Goal: Task Accomplishment & Management: Manage account settings

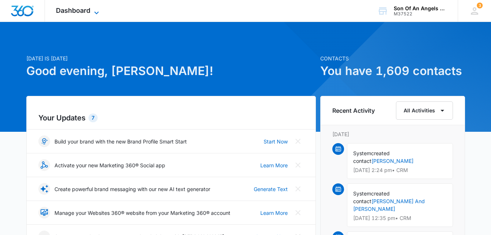
click at [98, 15] on icon at bounding box center [96, 12] width 9 height 9
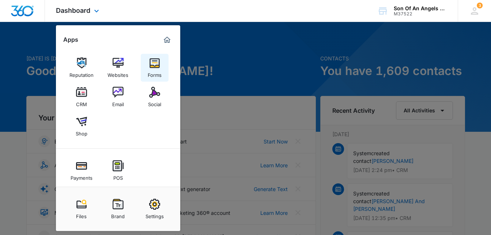
click at [154, 62] on img at bounding box center [154, 62] width 11 height 11
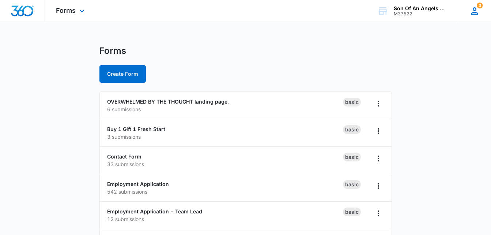
click at [474, 12] on icon at bounding box center [474, 10] width 11 height 11
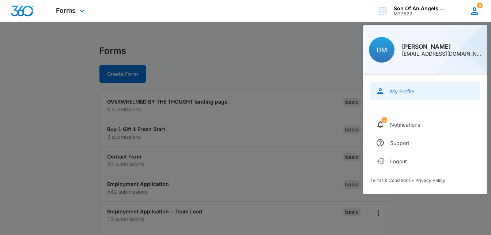
click at [402, 93] on div "My Profile" at bounding box center [402, 91] width 24 height 6
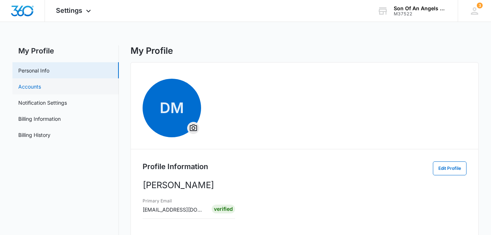
click at [41, 86] on link "Accounts" at bounding box center [29, 87] width 23 height 8
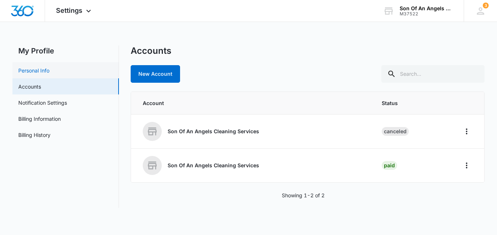
click at [45, 73] on link "Personal Info" at bounding box center [33, 71] width 31 height 8
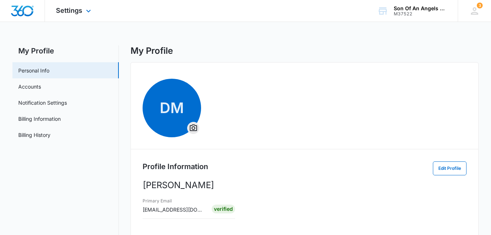
click at [83, 8] on div "Settings Apps Reputation Websites Forms CRM Email Social Shop Payments POS Cont…" at bounding box center [74, 11] width 59 height 22
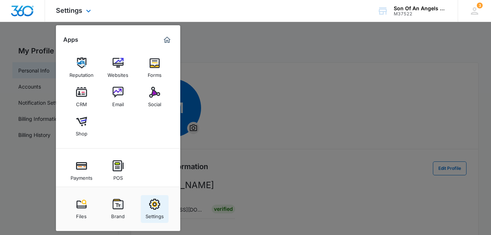
click at [154, 204] on img at bounding box center [154, 204] width 11 height 11
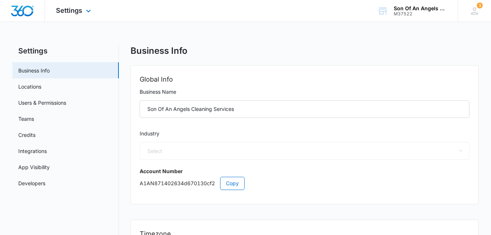
select select "38"
select select "US"
select select "America/New_York"
click at [57, 102] on link "Users & Permissions" at bounding box center [42, 103] width 48 height 8
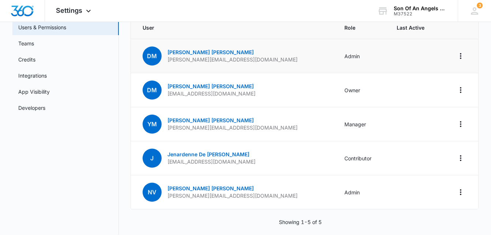
scroll to position [84, 0]
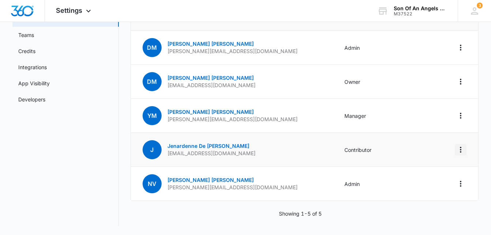
click at [460, 149] on icon "Actions" at bounding box center [460, 149] width 9 height 9
click at [414, 180] on div "Remove User" at bounding box center [424, 180] width 49 height 5
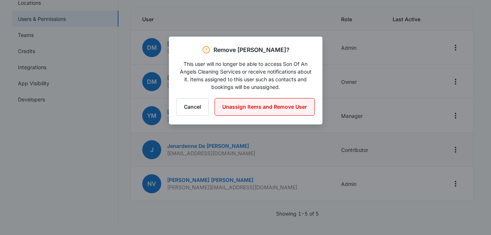
click at [293, 107] on button "Unassign Items and Remove User" at bounding box center [265, 107] width 100 height 18
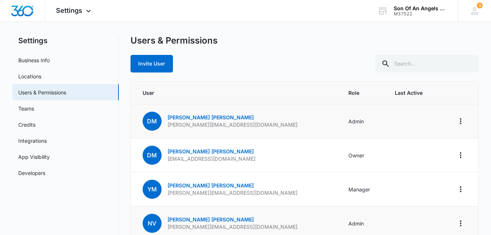
scroll to position [0, 0]
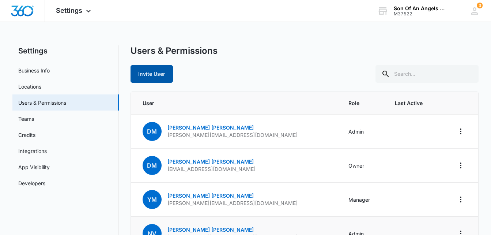
click at [146, 74] on button "Invite User" at bounding box center [152, 74] width 42 height 18
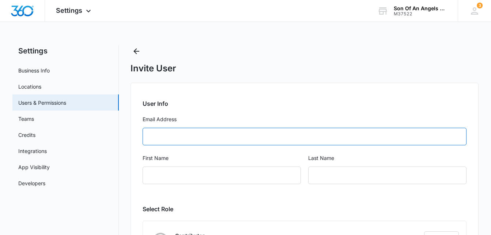
click at [220, 132] on input "Email Address" at bounding box center [305, 137] width 324 height 18
paste input "[EMAIL_ADDRESS][DOMAIN_NAME]"
type input "[EMAIL_ADDRESS][DOMAIN_NAME]"
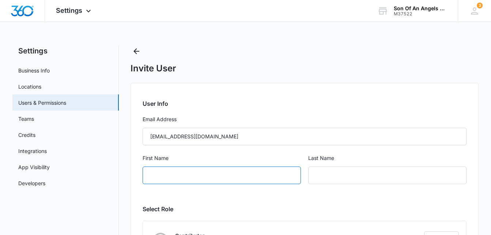
click at [172, 167] on input "First Name" at bounding box center [222, 175] width 158 height 18
type input "[PERSON_NAME]"
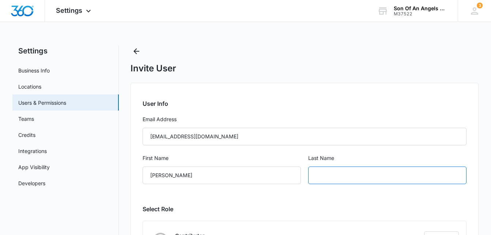
paste input "[PERSON_NAME] [PERSON_NAME]"
type input "[PERSON_NAME] [PERSON_NAME]"
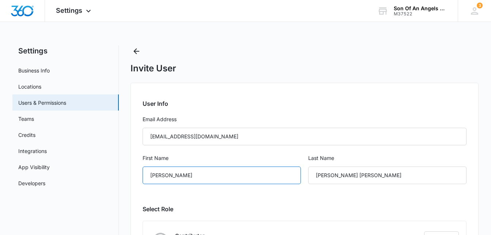
click at [263, 173] on input "[PERSON_NAME]" at bounding box center [222, 175] width 158 height 18
type input "[PERSON_NAME] [PERSON_NAME]"
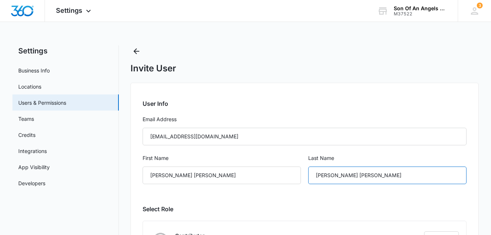
drag, startPoint x: 362, startPoint y: 175, endPoint x: 267, endPoint y: 165, distance: 95.6
click at [267, 165] on div "First Name [PERSON_NAME] [PERSON_NAME] Last Name [PERSON_NAME] [PERSON_NAME]" at bounding box center [305, 173] width 324 height 39
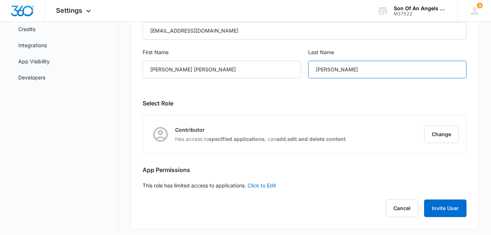
scroll to position [109, 0]
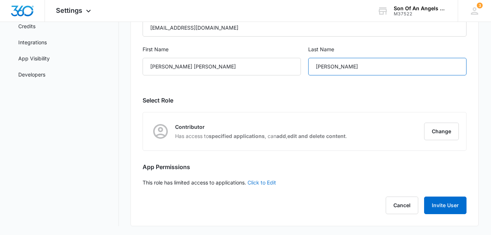
type input "[PERSON_NAME]"
click at [270, 185] on link "Click to Edit" at bounding box center [262, 182] width 29 height 6
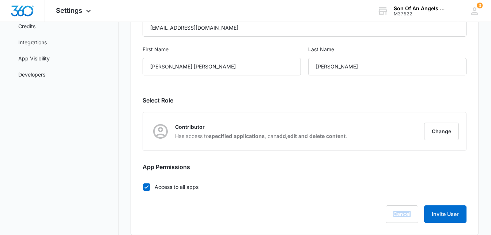
click at [270, 185] on div "User Info Email Address [EMAIL_ADDRESS][DOMAIN_NAME] First Name [PERSON_NAME] […" at bounding box center [305, 104] width 349 height 261
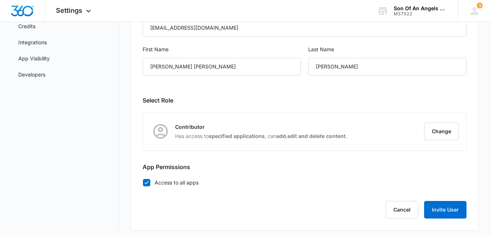
click at [151, 180] on label "Access to all apps" at bounding box center [305, 182] width 324 height 8
click at [143, 182] on input "Access to all apps" at bounding box center [143, 182] width 0 height 0
checkbox input "false"
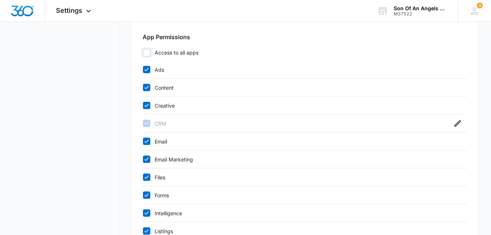
scroll to position [246, 0]
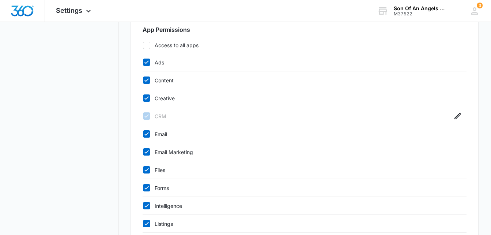
click at [146, 62] on icon at bounding box center [146, 62] width 7 height 7
click at [143, 62] on input "Ads" at bounding box center [143, 62] width 0 height 0
checkbox input "false"
click at [146, 79] on icon at bounding box center [146, 80] width 7 height 7
click at [143, 80] on input "Content" at bounding box center [143, 80] width 0 height 0
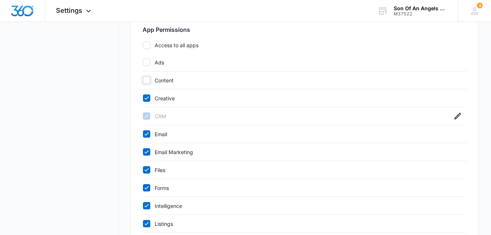
checkbox input "false"
click at [146, 97] on icon at bounding box center [146, 98] width 7 height 7
click at [143, 98] on input "Creative" at bounding box center [143, 98] width 0 height 0
checkbox input "false"
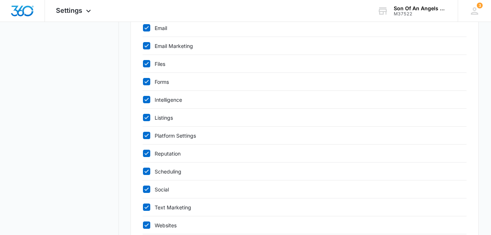
scroll to position [351, 0]
click at [146, 100] on icon at bounding box center [146, 100] width 7 height 7
click at [143, 100] on input "Intelligence" at bounding box center [143, 100] width 0 height 0
checkbox input "false"
click at [148, 117] on icon at bounding box center [146, 117] width 4 height 3
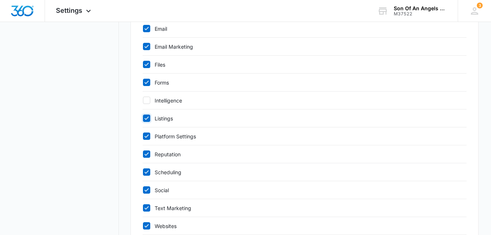
click at [143, 118] on input "Listings" at bounding box center [143, 118] width 0 height 0
checkbox input "false"
click at [150, 138] on label "Platform Settings" at bounding box center [298, 136] width 310 height 8
click at [143, 136] on input "Platform Settings" at bounding box center [143, 136] width 0 height 0
checkbox input "false"
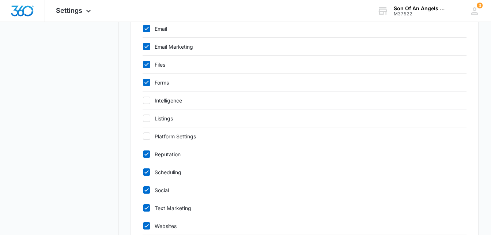
click at [148, 157] on icon at bounding box center [146, 154] width 7 height 7
click at [143, 154] on input "Reputation" at bounding box center [143, 154] width 0 height 0
checkbox input "false"
click at [144, 172] on icon at bounding box center [146, 171] width 4 height 3
click at [143, 172] on input "Scheduling" at bounding box center [143, 172] width 0 height 0
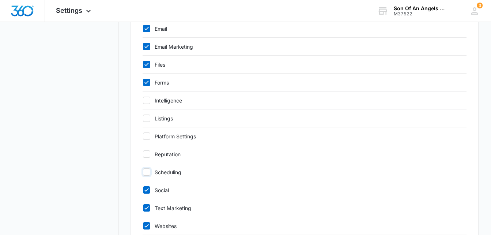
checkbox input "false"
click at [146, 187] on icon at bounding box center [146, 190] width 7 height 7
click at [143, 190] on input "Social" at bounding box center [143, 190] width 0 height 0
checkbox input "false"
click at [146, 205] on icon at bounding box center [146, 207] width 7 height 7
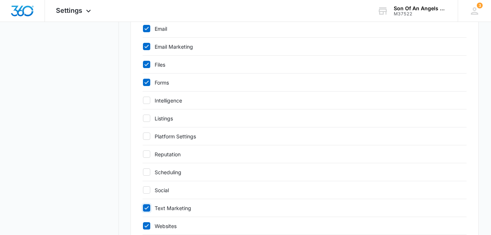
click at [143, 208] on input "Text Marketing" at bounding box center [143, 208] width 0 height 0
checkbox input "false"
click at [147, 223] on icon at bounding box center [146, 225] width 7 height 7
click at [143, 226] on input "Websites" at bounding box center [143, 226] width 0 height 0
checkbox input "false"
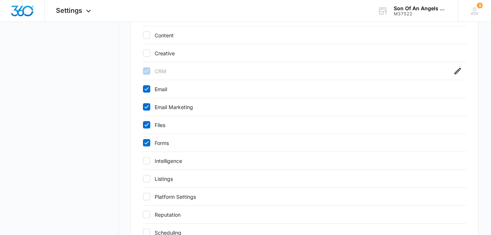
scroll to position [290, 0]
click at [148, 127] on icon at bounding box center [146, 125] width 7 height 7
click at [143, 125] on input "Files" at bounding box center [143, 125] width 0 height 0
checkbox input "false"
click at [147, 109] on icon at bounding box center [146, 107] width 7 height 7
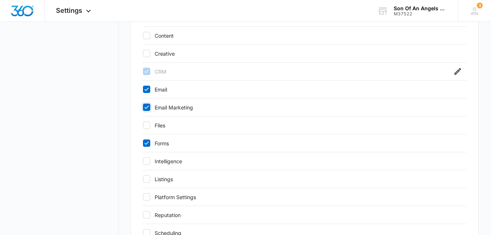
click at [143, 108] on input "Email Marketing" at bounding box center [143, 107] width 0 height 0
checkbox input "false"
click at [147, 91] on icon at bounding box center [146, 89] width 7 height 7
click at [143, 90] on input "Email" at bounding box center [143, 89] width 0 height 0
checkbox input "false"
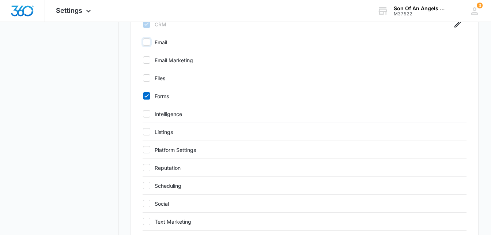
scroll to position [400, 0]
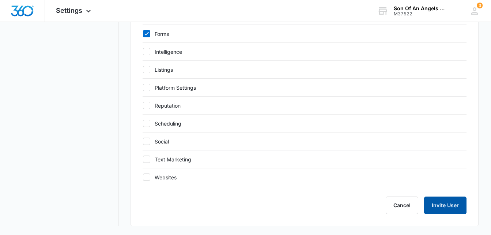
click at [443, 203] on button "Invite User" at bounding box center [445, 205] width 42 height 18
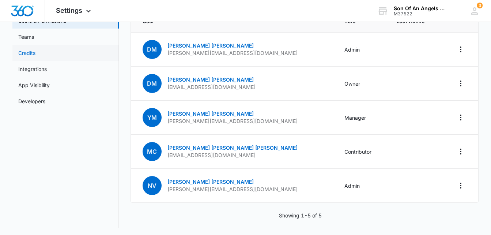
scroll to position [84, 0]
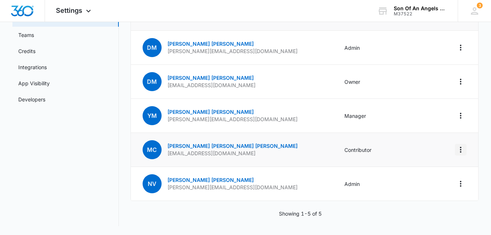
click at [462, 153] on icon "Actions" at bounding box center [460, 149] width 9 height 9
click at [414, 179] on div "Remove User" at bounding box center [424, 180] width 49 height 5
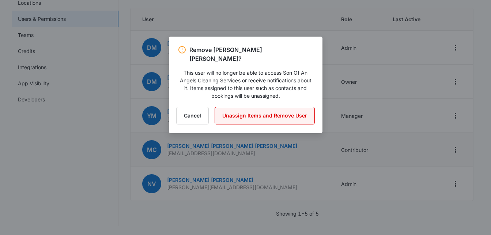
click at [255, 110] on button "Unassign Items and Remove User" at bounding box center [265, 116] width 100 height 18
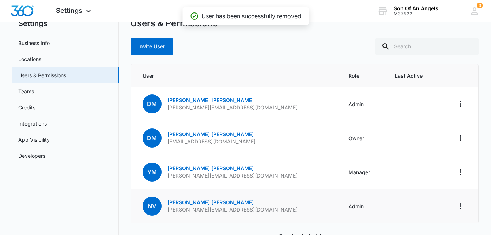
scroll to position [0, 0]
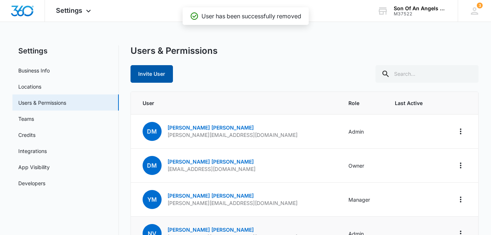
click at [154, 75] on button "Invite User" at bounding box center [152, 74] width 42 height 18
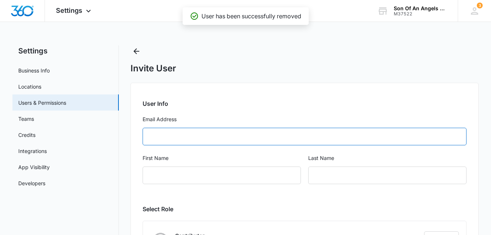
click at [322, 135] on input "Email Address" at bounding box center [305, 137] width 324 height 18
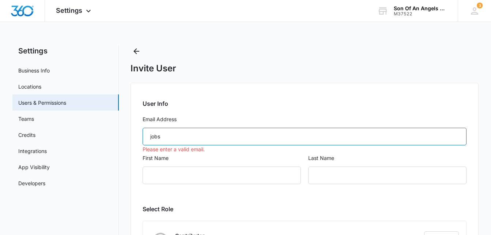
type input "[EMAIL_ADDRESS][DOMAIN_NAME]"
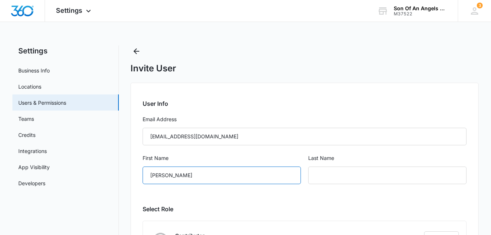
type input "[PERSON_NAME] [PERSON_NAME]"
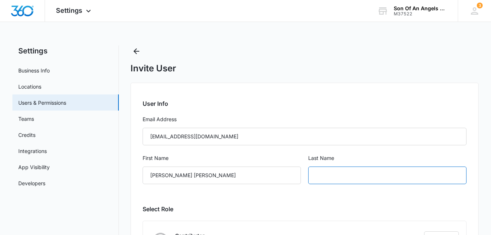
type input "[PERSON_NAME]"
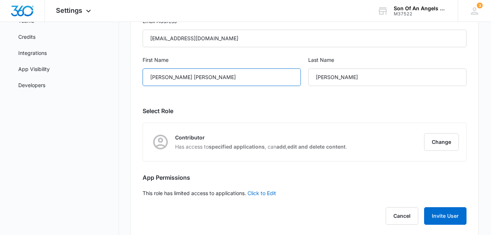
scroll to position [109, 0]
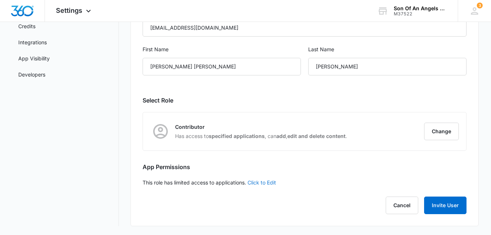
click at [258, 183] on link "Click to Edit" at bounding box center [262, 182] width 29 height 6
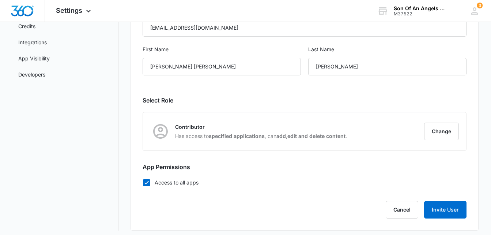
scroll to position [113, 0]
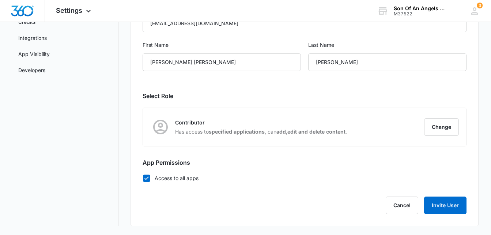
click at [146, 180] on icon at bounding box center [146, 178] width 7 height 7
click at [143, 178] on input "Access to all apps" at bounding box center [143, 178] width 0 height 0
checkbox input "false"
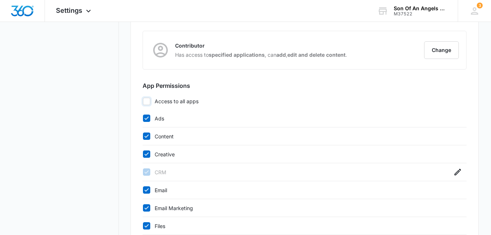
scroll to position [191, 0]
click at [147, 119] on icon at bounding box center [146, 117] width 7 height 7
click at [143, 118] on input "Ads" at bounding box center [143, 117] width 0 height 0
checkbox input "false"
click at [150, 133] on label "Content" at bounding box center [298, 136] width 310 height 8
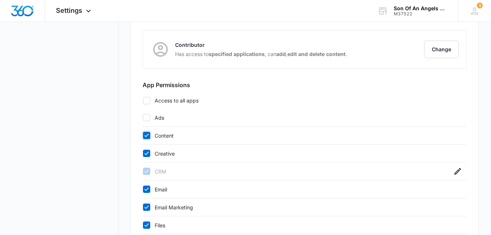
click at [143, 135] on input "Content" at bounding box center [143, 135] width 0 height 0
checkbox input "false"
click at [146, 153] on icon at bounding box center [146, 153] width 7 height 7
click at [143, 153] on input "Creative" at bounding box center [143, 153] width 0 height 0
checkbox input "false"
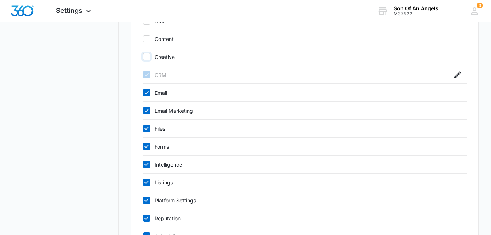
scroll to position [302, 0]
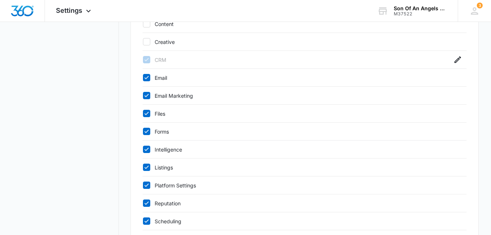
click at [146, 78] on icon at bounding box center [146, 77] width 7 height 7
click at [143, 78] on input "Email" at bounding box center [143, 78] width 0 height 0
checkbox input "false"
click at [147, 95] on icon at bounding box center [146, 95] width 4 height 3
click at [143, 95] on input "Email Marketing" at bounding box center [143, 95] width 0 height 0
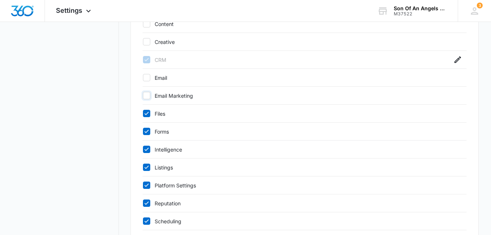
checkbox input "false"
click at [146, 113] on icon at bounding box center [146, 113] width 7 height 7
click at [143, 113] on input "Files" at bounding box center [143, 113] width 0 height 0
checkbox input "false"
click at [147, 149] on icon at bounding box center [146, 148] width 4 height 3
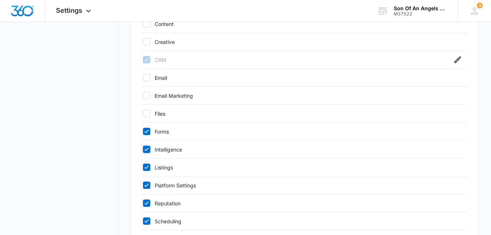
click at [143, 149] on input "Intelligence" at bounding box center [143, 149] width 0 height 0
checkbox input "false"
click at [146, 167] on icon at bounding box center [146, 167] width 7 height 7
click at [143, 167] on input "Listings" at bounding box center [143, 167] width 0 height 0
checkbox input "false"
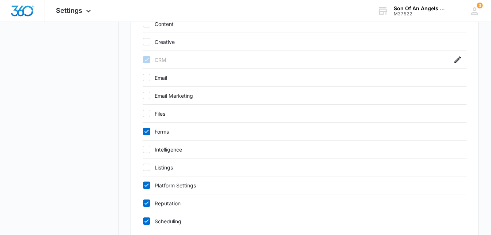
click at [145, 183] on icon at bounding box center [146, 185] width 7 height 7
click at [143, 185] on input "Platform Settings" at bounding box center [143, 185] width 0 height 0
checkbox input "false"
click at [146, 203] on icon at bounding box center [146, 203] width 7 height 7
click at [143, 203] on input "Reputation" at bounding box center [143, 203] width 0 height 0
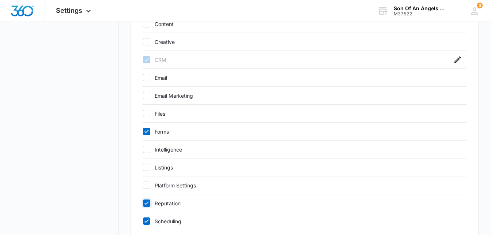
checkbox input "false"
click at [146, 221] on icon at bounding box center [146, 221] width 7 height 7
click at [143, 221] on input "Scheduling" at bounding box center [143, 221] width 0 height 0
checkbox input "false"
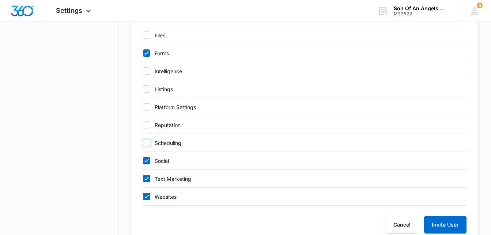
scroll to position [400, 0]
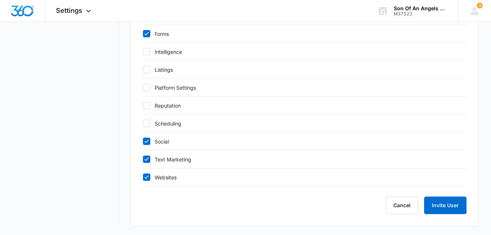
click at [146, 141] on icon at bounding box center [146, 141] width 7 height 7
click at [143, 141] on input "Social" at bounding box center [143, 141] width 0 height 0
checkbox input "false"
click at [146, 159] on icon at bounding box center [146, 159] width 7 height 7
click at [143, 159] on input "Text Marketing" at bounding box center [143, 159] width 0 height 0
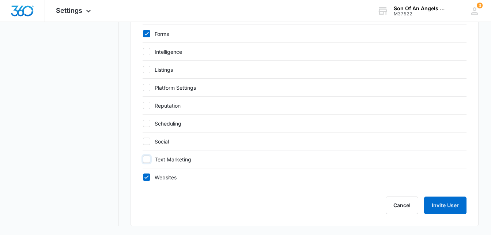
checkbox input "false"
click at [146, 175] on icon at bounding box center [146, 177] width 7 height 7
click at [143, 177] on input "Websites" at bounding box center [143, 177] width 0 height 0
checkbox input "false"
click at [445, 210] on button "Invite User" at bounding box center [445, 205] width 42 height 18
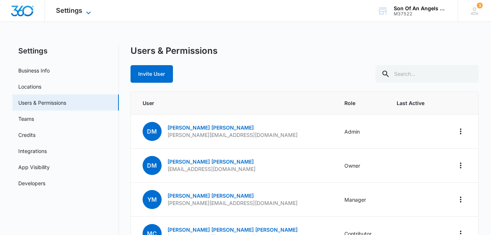
click at [74, 12] on span "Settings" at bounding box center [69, 11] width 26 height 8
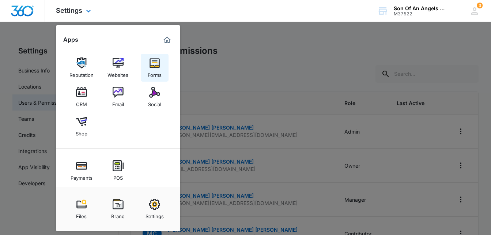
click at [156, 63] on img at bounding box center [154, 62] width 11 height 11
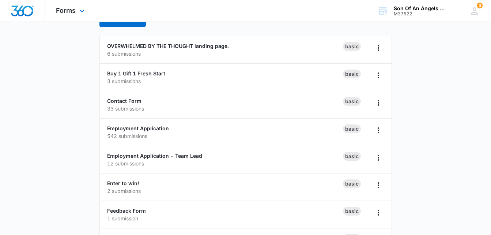
scroll to position [60, 0]
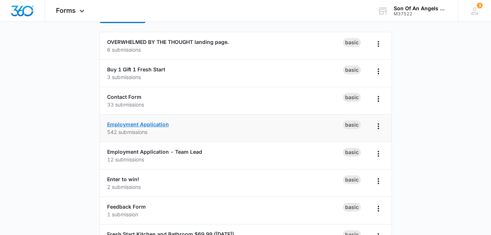
click at [118, 123] on link "Employment Application" at bounding box center [138, 124] width 62 height 6
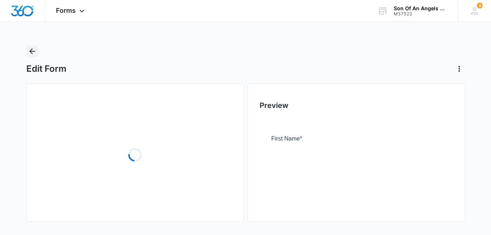
click at [32, 52] on icon "Back" at bounding box center [32, 51] width 6 height 6
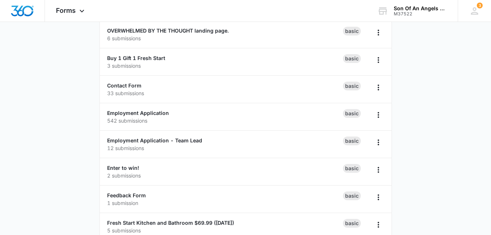
scroll to position [72, 0]
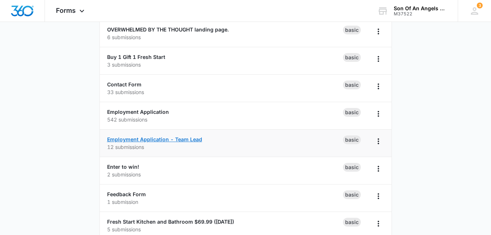
click at [113, 137] on link "Employment Application - Team Lead" at bounding box center [154, 139] width 95 height 6
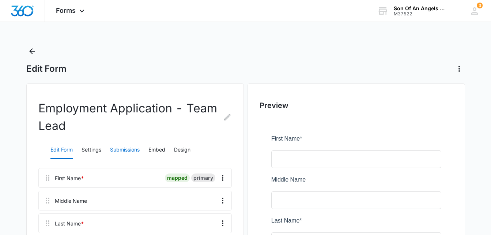
click at [122, 144] on button "Submissions" at bounding box center [125, 150] width 30 height 18
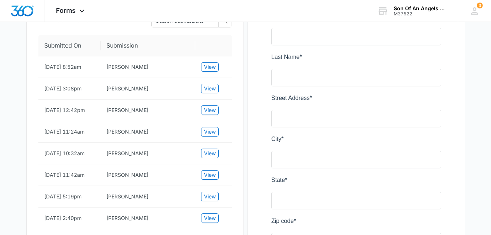
scroll to position [162, 0]
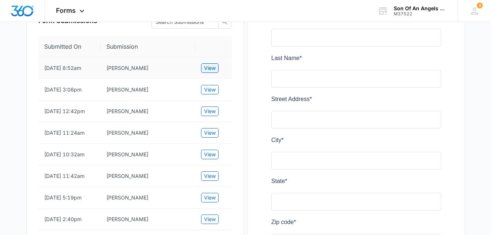
click at [215, 67] on span "View" at bounding box center [210, 68] width 12 height 8
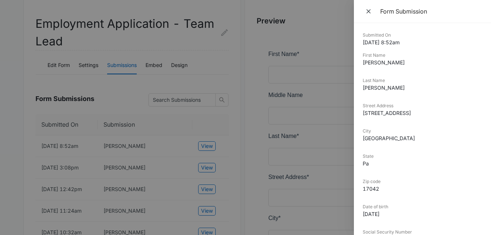
scroll to position [0, 0]
